Goal: Task Accomplishment & Management: Manage account settings

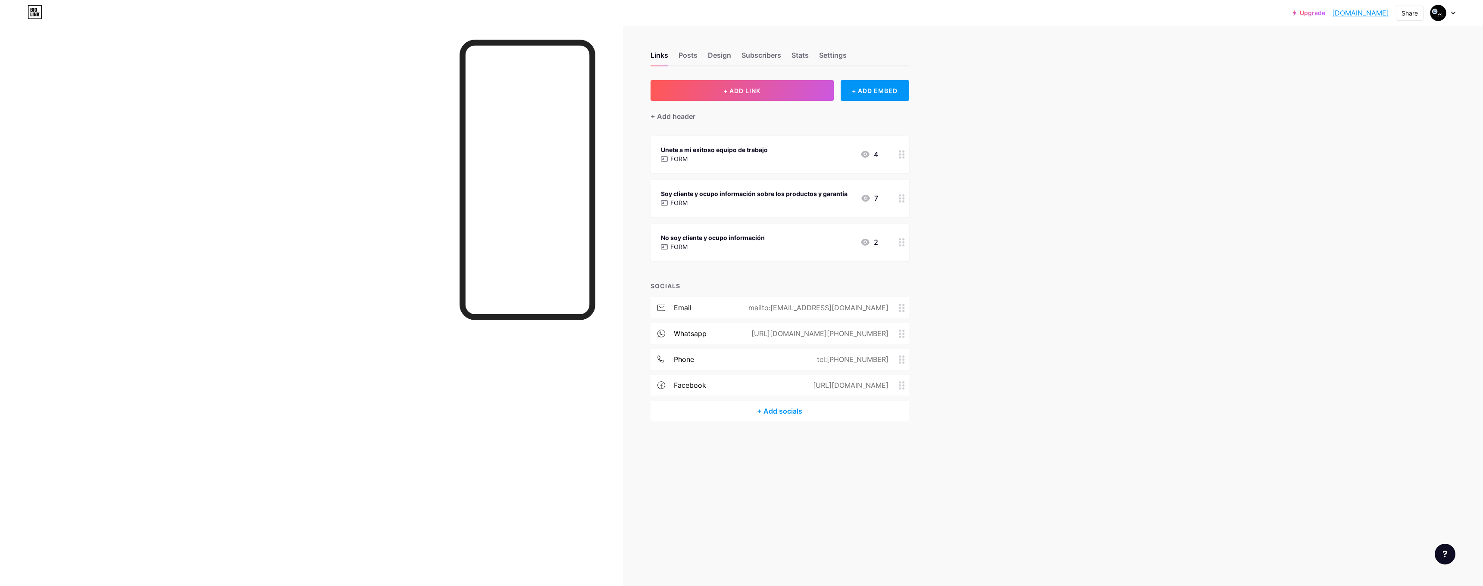
drag, startPoint x: 1391, startPoint y: 13, endPoint x: 1316, endPoint y: 15, distance: 75.1
click at [1316, 15] on div "Upgrade legracinetwork.... [DOMAIN_NAME] Share Switch accounts LEGRACI NETWORK …" at bounding box center [1374, 13] width 163 height 16
click at [1359, 34] on div "Upgrade legracinetwork.... [DOMAIN_NAME] Share Switch accounts LEGRACI NETWORK …" at bounding box center [741, 293] width 1483 height 586
drag, startPoint x: 1391, startPoint y: 11, endPoint x: 1318, endPoint y: 15, distance: 73.8
click at [1318, 15] on div "Upgrade legracinetwork.... [DOMAIN_NAME] Share Switch accounts LEGRACI NETWORK …" at bounding box center [1374, 13] width 163 height 16
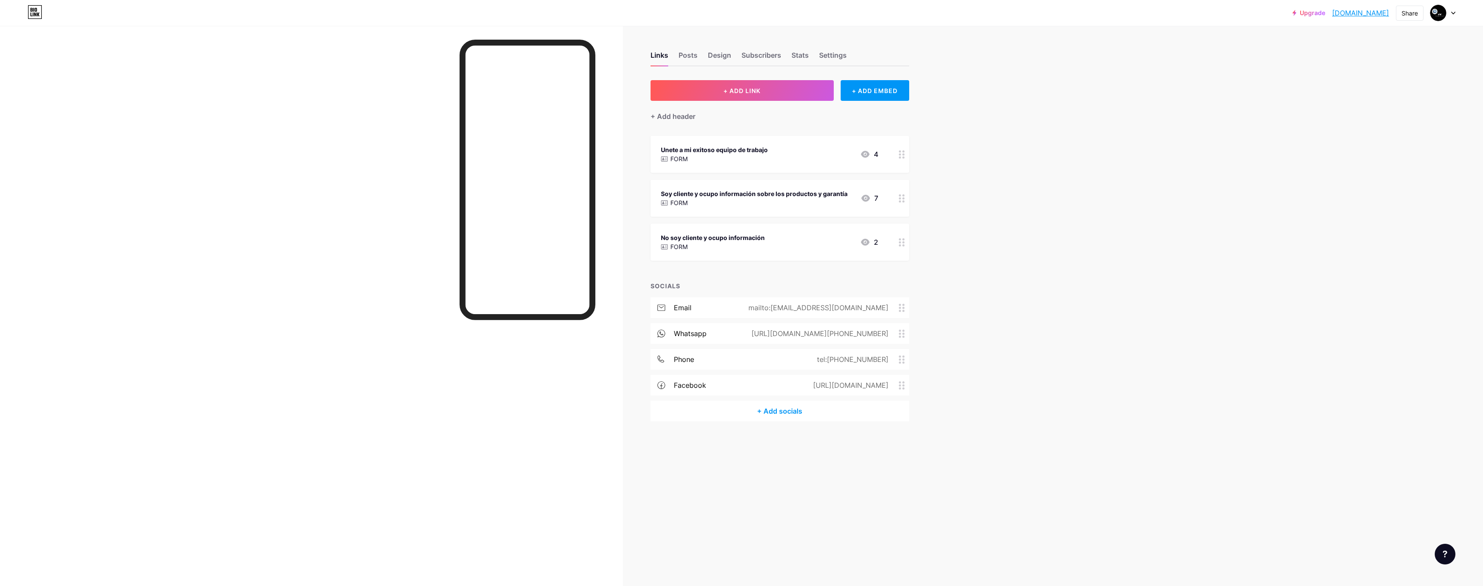
click at [1390, 43] on div "Upgrade legracinetwork.... [DOMAIN_NAME] Share Switch accounts LEGRACI NETWORK …" at bounding box center [741, 293] width 1483 height 586
drag, startPoint x: 1390, startPoint y: 12, endPoint x: 1315, endPoint y: 13, distance: 74.2
click at [1315, 13] on div "Upgrade legracinetwork.... [DOMAIN_NAME] Share Switch accounts LEGRACI NETWORK …" at bounding box center [1374, 13] width 163 height 16
drag, startPoint x: 1393, startPoint y: 14, endPoint x: 1314, endPoint y: 15, distance: 78.5
click at [1314, 15] on div "Upgrade legracinetwork.... [DOMAIN_NAME] Share Switch accounts LEGRACI NETWORK …" at bounding box center [1374, 13] width 163 height 16
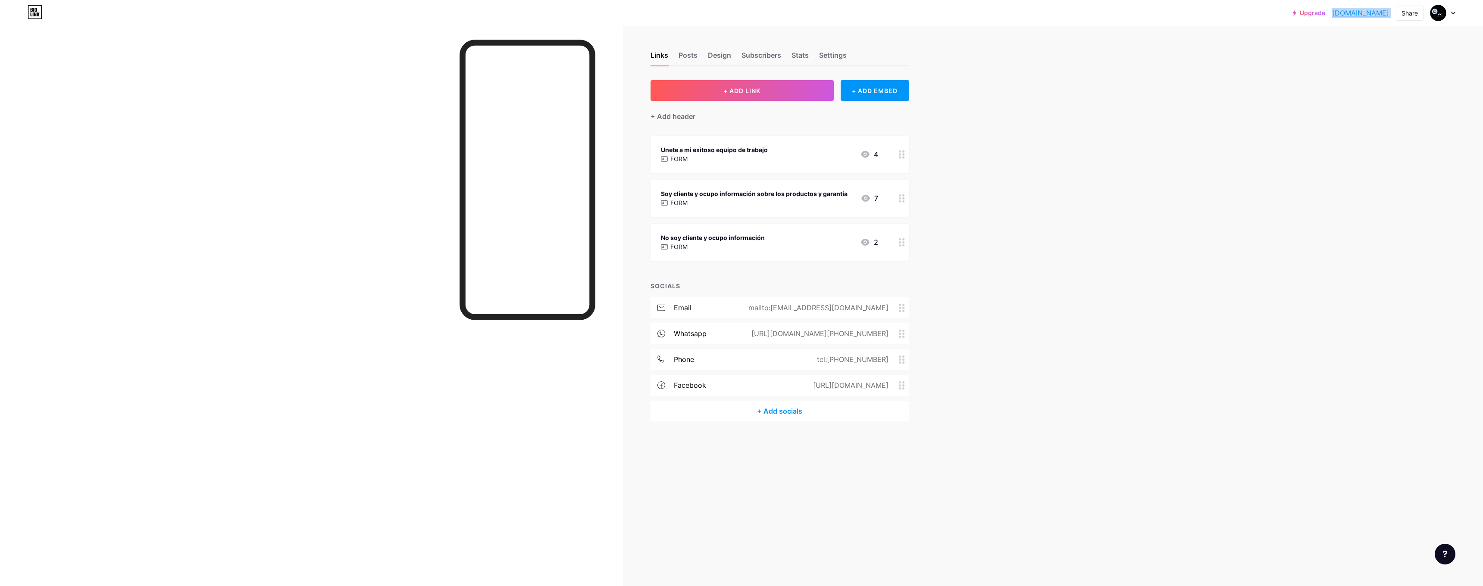
click at [1389, 11] on link "[DOMAIN_NAME]" at bounding box center [1360, 13] width 57 height 10
click at [1377, 47] on div "Upgrade legracinetwork.... [DOMAIN_NAME] Share Switch accounts LEGRACI NETWORK …" at bounding box center [741, 293] width 1483 height 586
drag, startPoint x: 1390, startPoint y: 13, endPoint x: 1315, endPoint y: 13, distance: 75.0
click at [1315, 13] on div "Upgrade legracinetwork.... [DOMAIN_NAME] Share Switch accounts LEGRACI NETWORK …" at bounding box center [1374, 13] width 163 height 16
drag, startPoint x: 1324, startPoint y: 43, endPoint x: 1323, endPoint y: 31, distance: 12.1
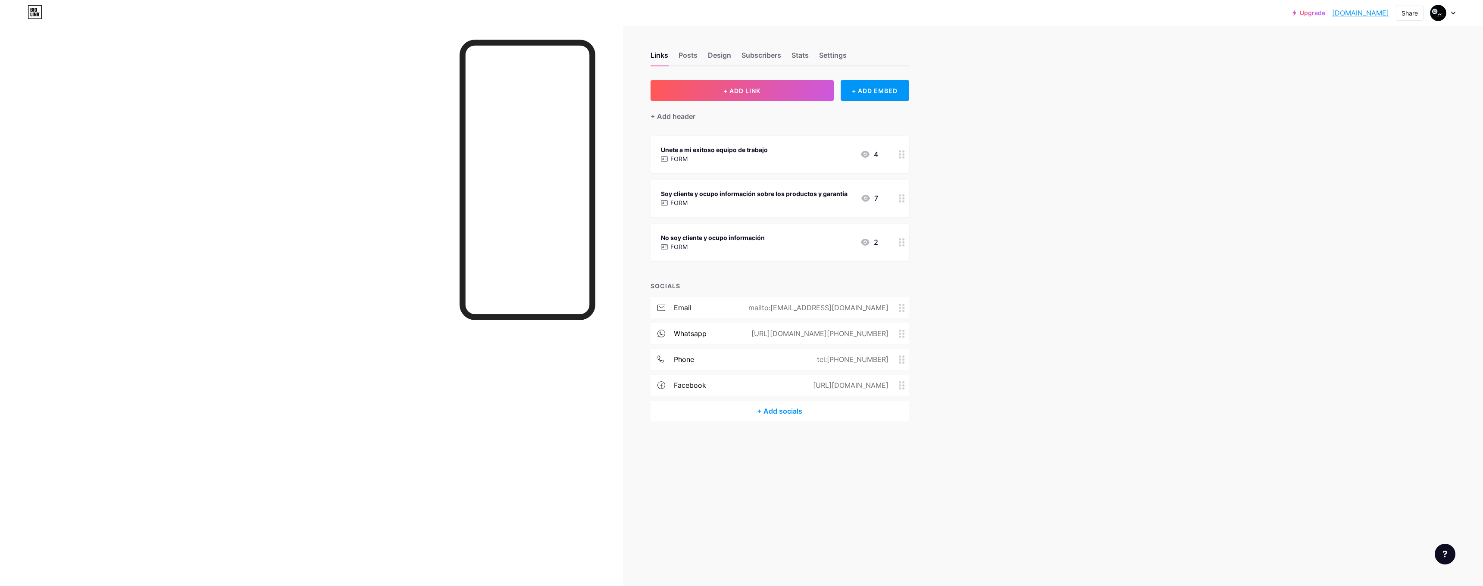
click at [1324, 40] on div "Upgrade legracinetwork.... [DOMAIN_NAME] Share Switch accounts LEGRACI NETWORK …" at bounding box center [741, 293] width 1483 height 586
drag, startPoint x: 1391, startPoint y: 12, endPoint x: 1316, endPoint y: 13, distance: 75.0
click at [1316, 13] on div "Upgrade legracinetwork.... [DOMAIN_NAME] Share Switch accounts LEGRACI NETWORK …" at bounding box center [1374, 13] width 163 height 16
